Goal: Information Seeking & Learning: Learn about a topic

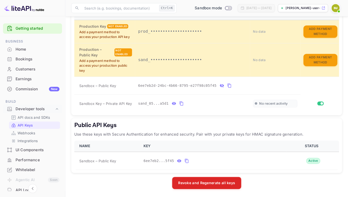
scroll to position [59, 0]
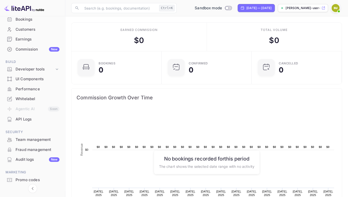
scroll to position [55, 0]
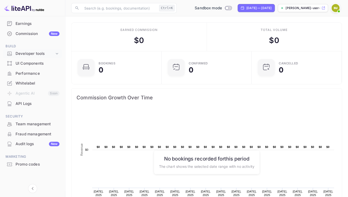
click at [54, 55] on div "Developer tools" at bounding box center [35, 54] width 39 height 6
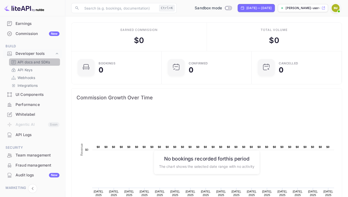
click at [43, 61] on p "API docs and SDKs" at bounding box center [34, 61] width 33 height 5
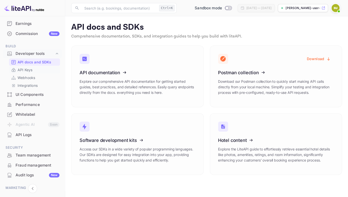
click at [39, 71] on link "API Keys" at bounding box center [34, 69] width 47 height 5
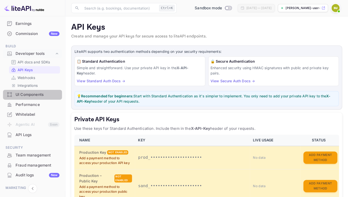
click at [34, 97] on div "UI Components" at bounding box center [38, 95] width 44 height 6
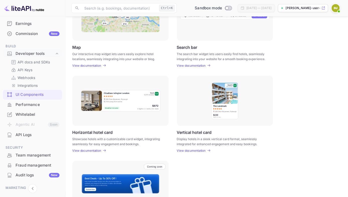
scroll to position [114, 0]
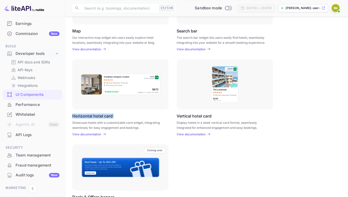
drag, startPoint x: 116, startPoint y: 116, endPoint x: 68, endPoint y: 116, distance: 48.9
click at [72, 116] on div "Horizontal hotel card Showcase hotels with a customizable card widget, integrat…" at bounding box center [120, 97] width 96 height 77
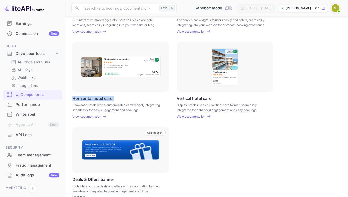
scroll to position [142, 0]
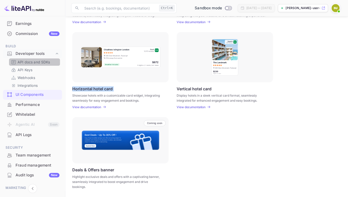
click at [41, 62] on p "API docs and SDKs" at bounding box center [34, 61] width 33 height 5
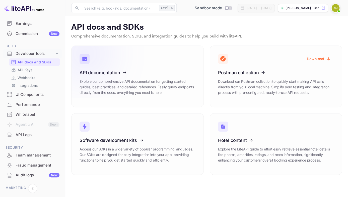
click at [106, 76] on icon at bounding box center [111, 72] width 78 height 52
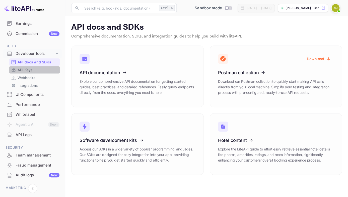
click at [42, 73] on div "API Keys" at bounding box center [34, 69] width 51 height 7
